Goal: Find specific page/section: Find specific page/section

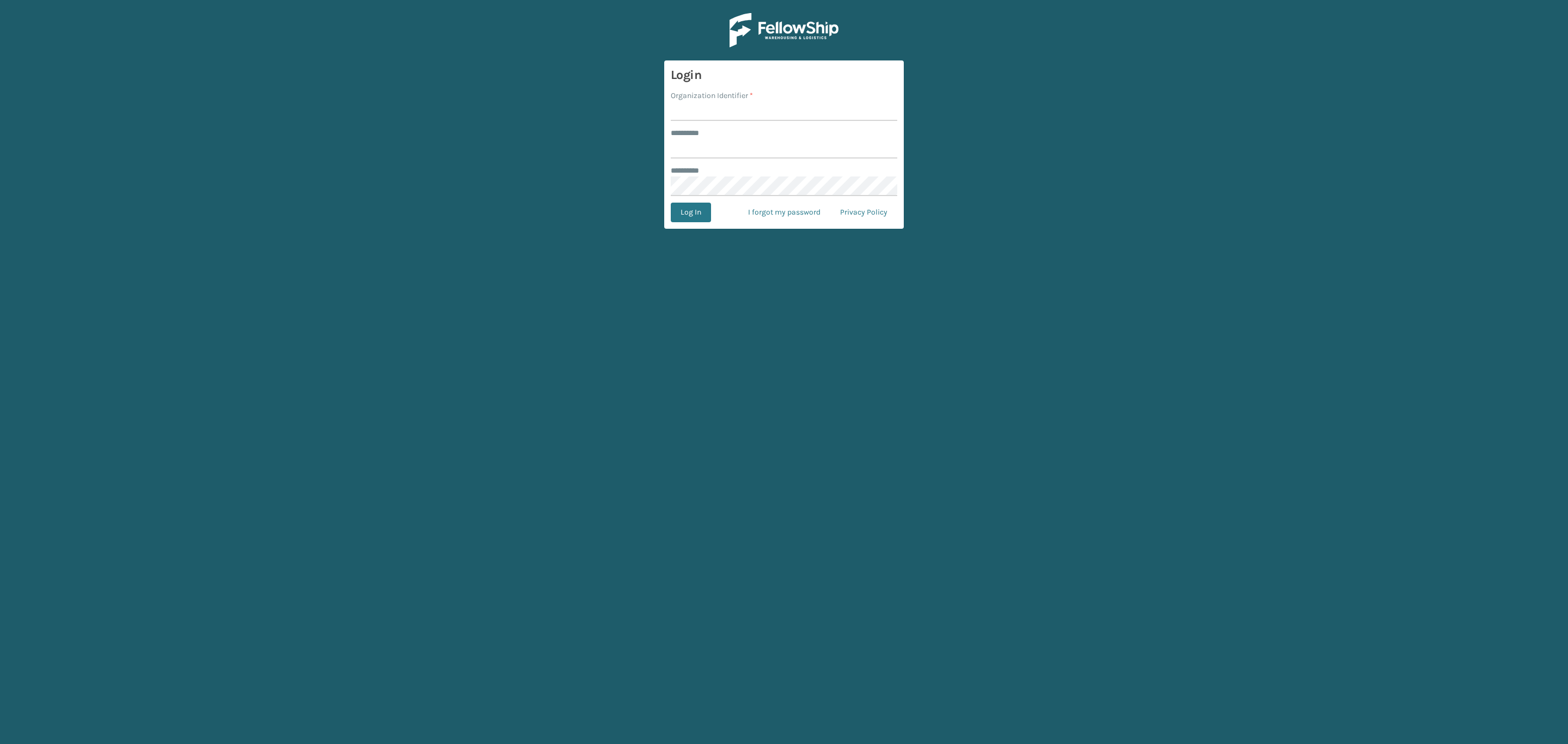
type input "*****"
drag, startPoint x: 686, startPoint y: 109, endPoint x: 747, endPoint y: 141, distance: 68.9
click at [686, 109] on input "Organization Identifier *" at bounding box center [784, 111] width 226 height 19
type input "SleepGeekz"
click at [700, 212] on button "Log In" at bounding box center [691, 212] width 40 height 19
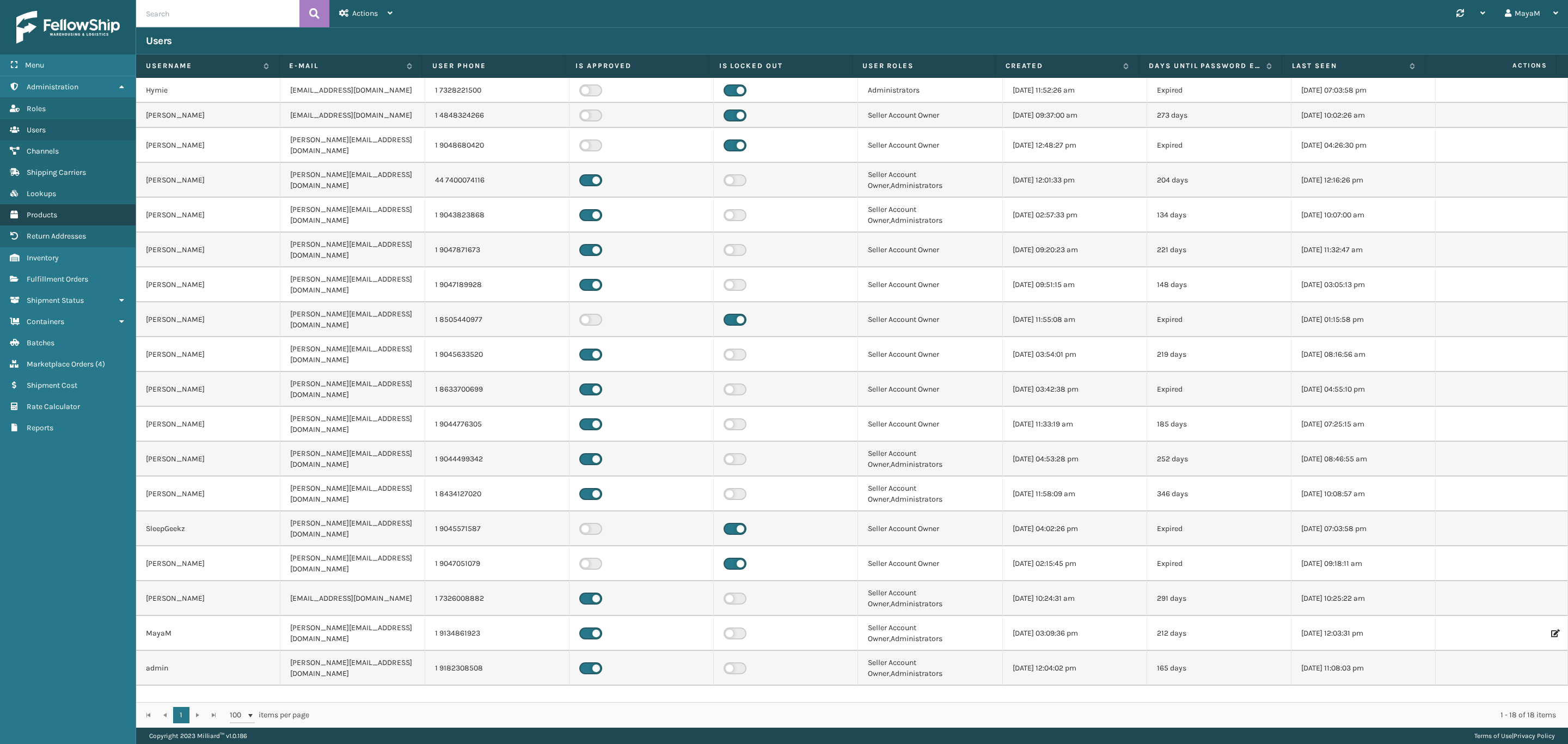
click at [42, 210] on span "Products" at bounding box center [42, 214] width 31 height 9
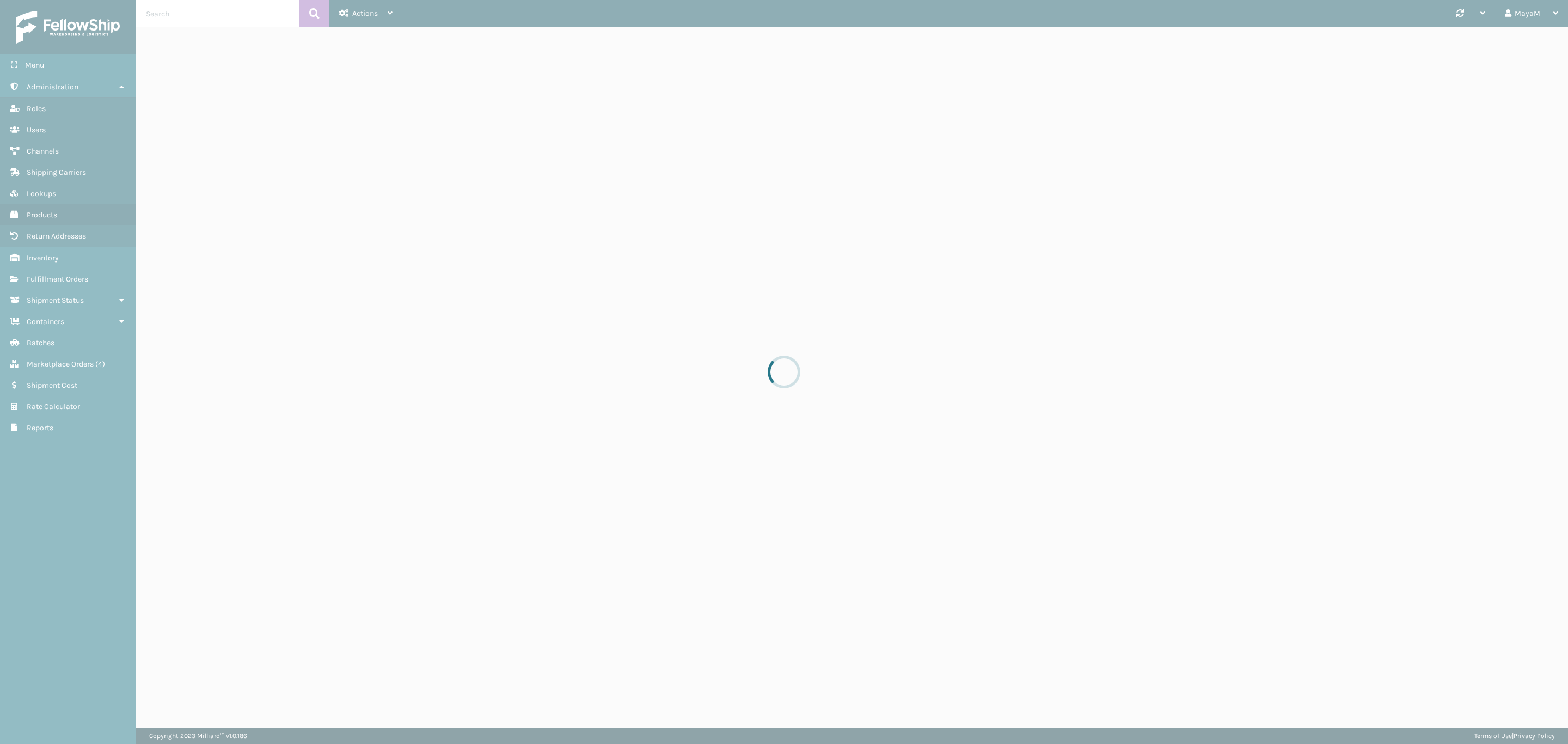
click at [183, 13] on input "text" at bounding box center [217, 13] width 163 height 28
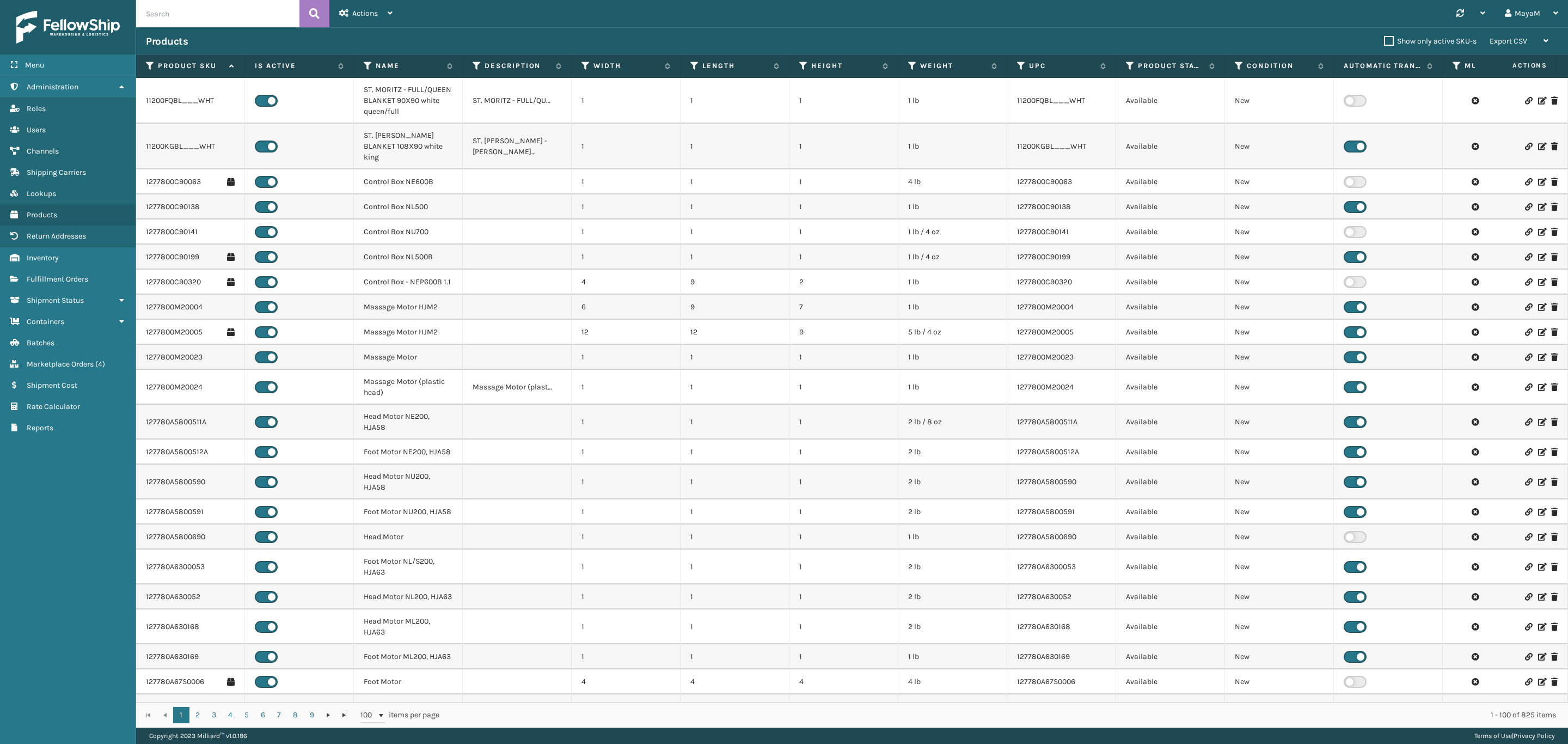
click at [179, 12] on input "text" at bounding box center [217, 13] width 163 height 28
paste input "F/14"/Classic H-T"
type input "F/14"/Classic H-T"
click at [313, 9] on icon at bounding box center [314, 13] width 10 height 16
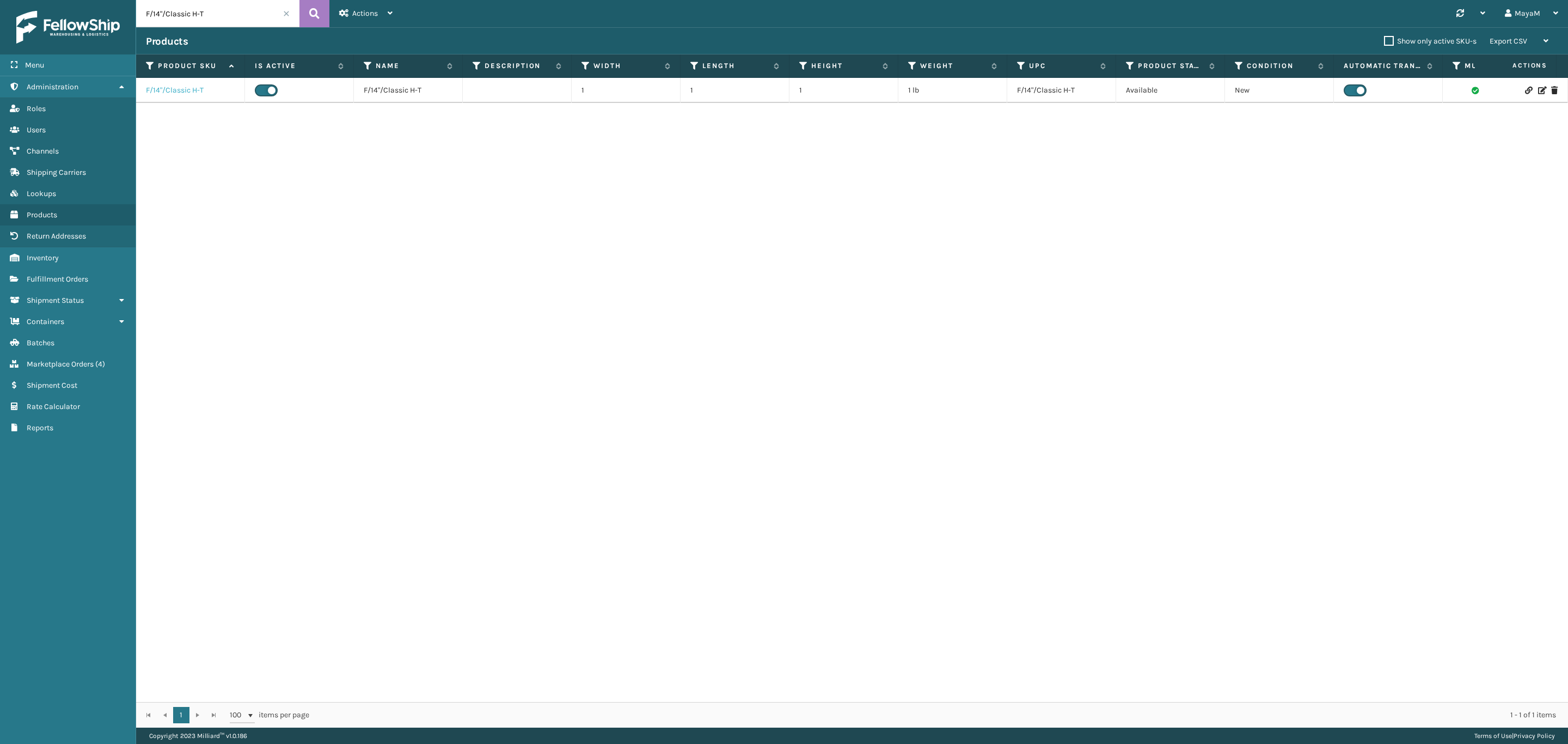
click at [182, 93] on link "F/14"/Classic H-T" at bounding box center [175, 90] width 58 height 11
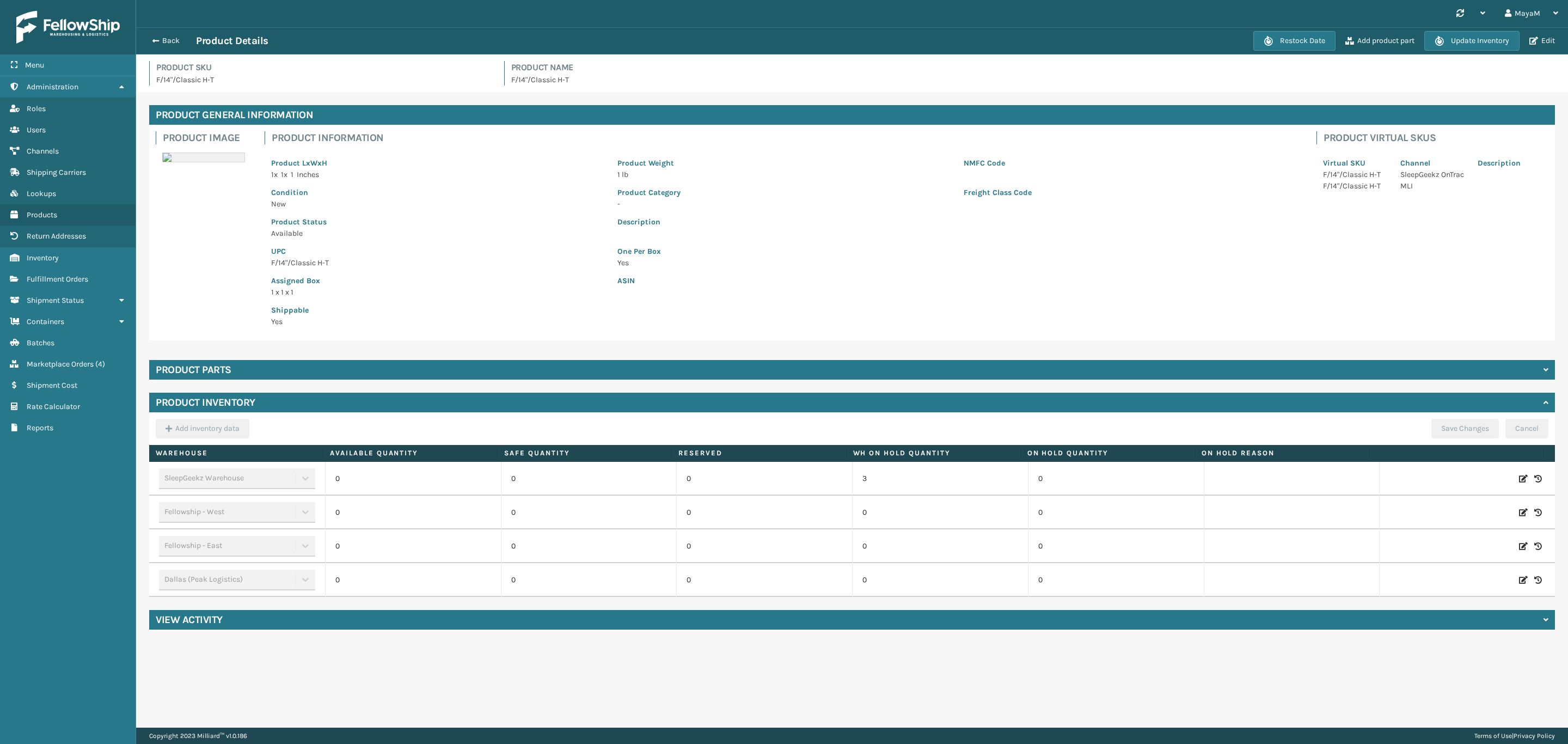
click at [362, 376] on div "Product parts" at bounding box center [852, 369] width 1406 height 19
